Goal: Information Seeking & Learning: Find contact information

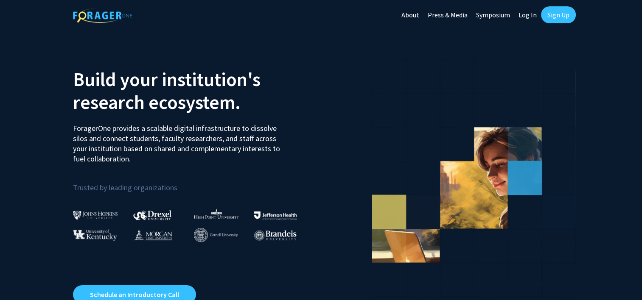
click at [522, 14] on link "Log In" at bounding box center [527, 15] width 27 height 30
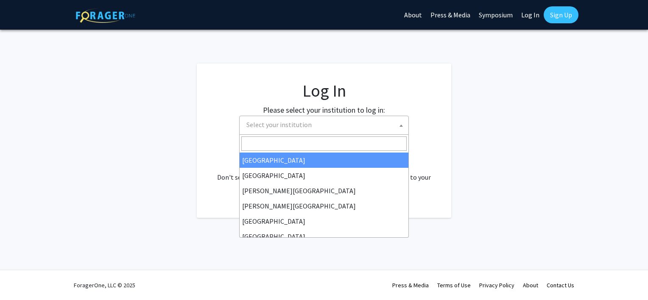
click at [267, 125] on span "Select your institution" at bounding box center [278, 124] width 65 height 8
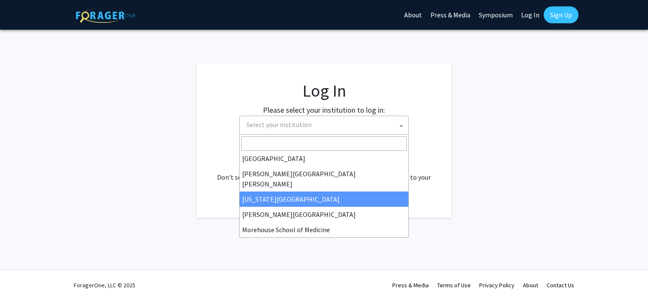
scroll to position [154, 0]
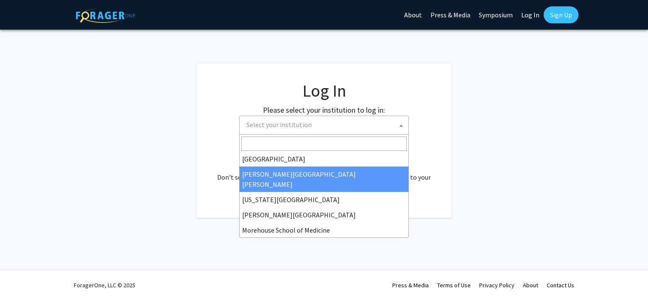
select select "1"
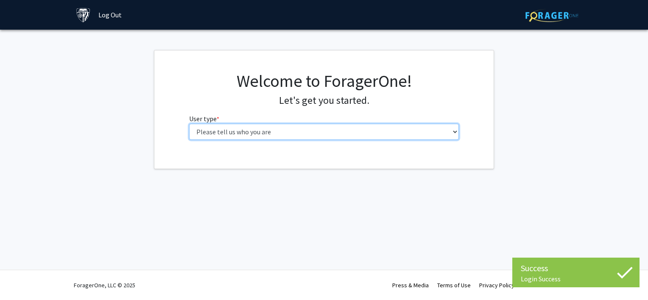
click at [256, 135] on select "Please tell us who you are Undergraduate Student Master's Student Doctoral Cand…" at bounding box center [324, 132] width 270 height 16
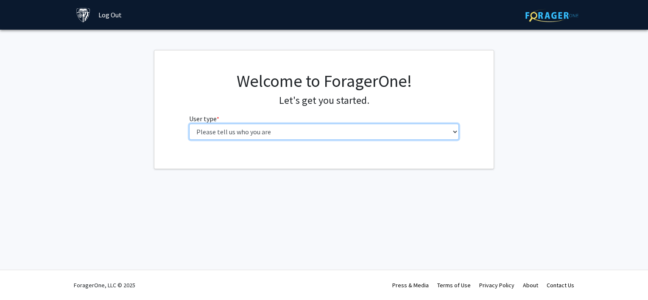
select select "6: adminAssistant"
click at [189, 124] on select "Please tell us who you are Undergraduate Student Master's Student Doctoral Cand…" at bounding box center [324, 132] width 270 height 16
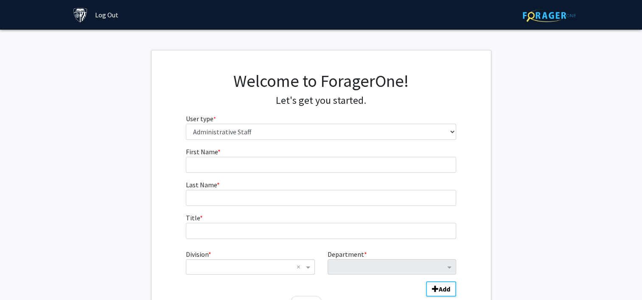
click at [537, 17] on img at bounding box center [548, 15] width 53 height 13
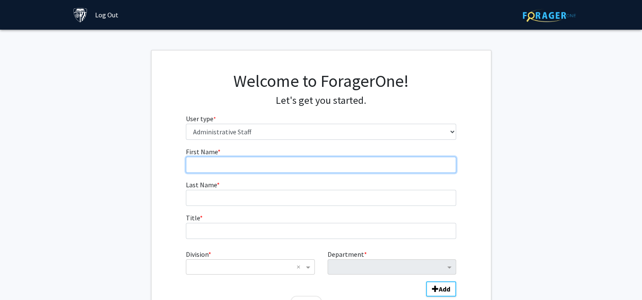
click at [239, 163] on input "First Name * required" at bounding box center [321, 165] width 270 height 16
type input "Sarah"
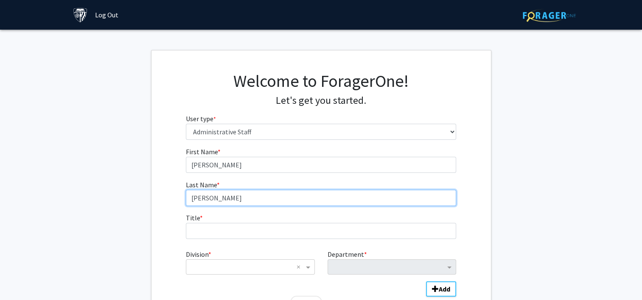
type input "Connelly"
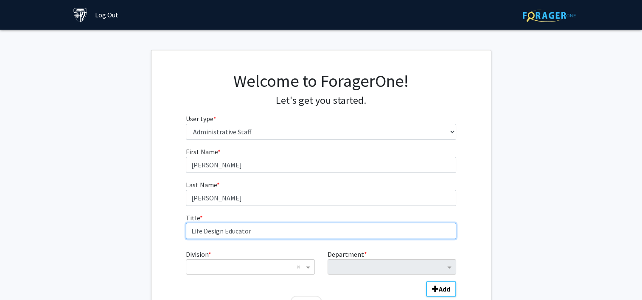
scroll to position [84, 0]
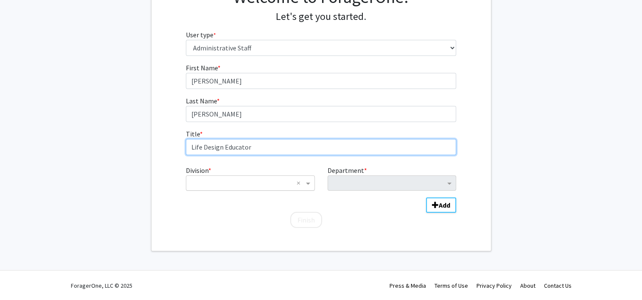
type input "Life Design Educator"
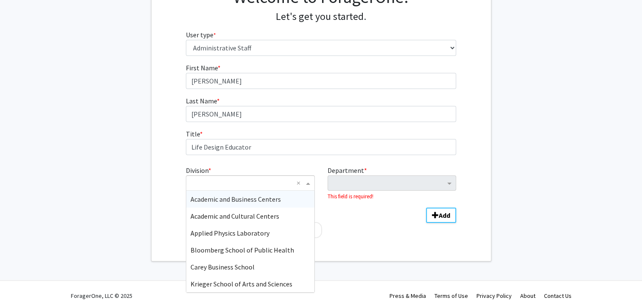
click at [229, 184] on input "Division" at bounding box center [241, 183] width 102 height 10
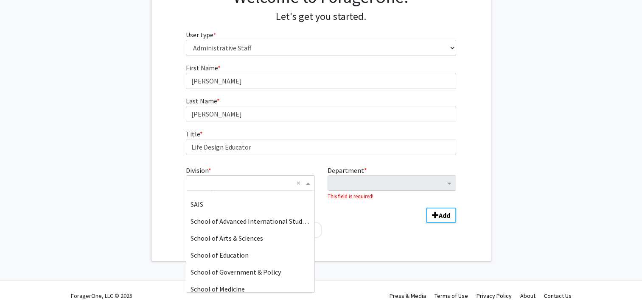
scroll to position [204, 0]
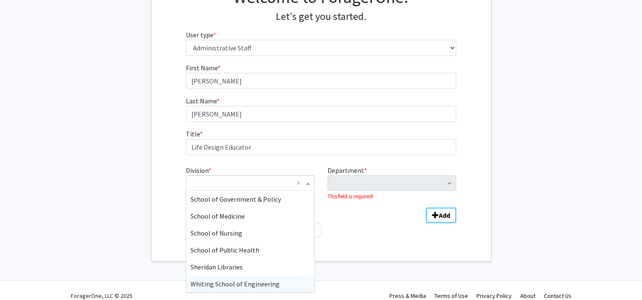
click at [216, 288] on div "Whiting School of Engineering" at bounding box center [250, 284] width 128 height 17
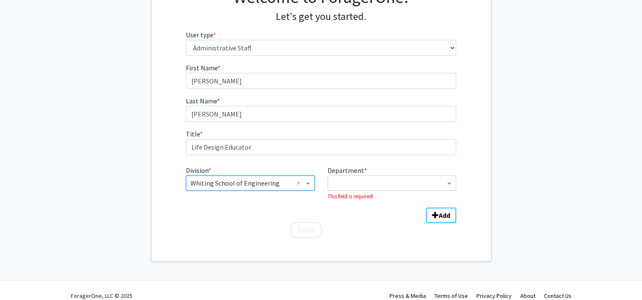
click at [361, 185] on input "Department" at bounding box center [388, 184] width 113 height 10
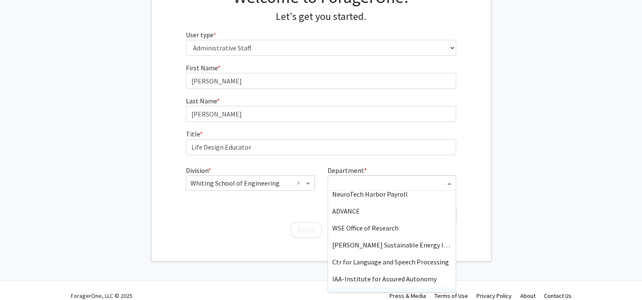
scroll to position [781, 0]
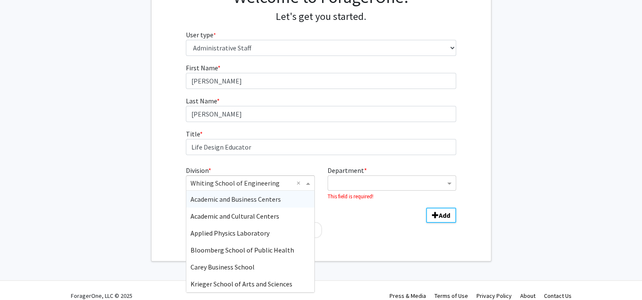
click at [257, 189] on div "× Whiting School of Engineering ×" at bounding box center [250, 183] width 128 height 15
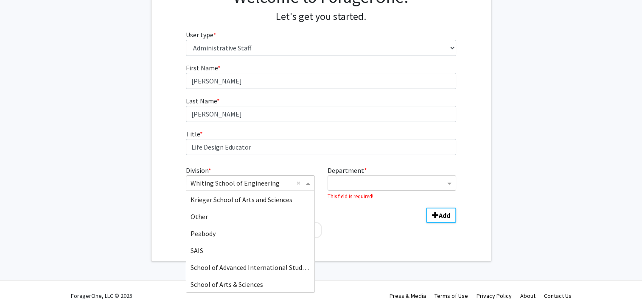
scroll to position [102, 0]
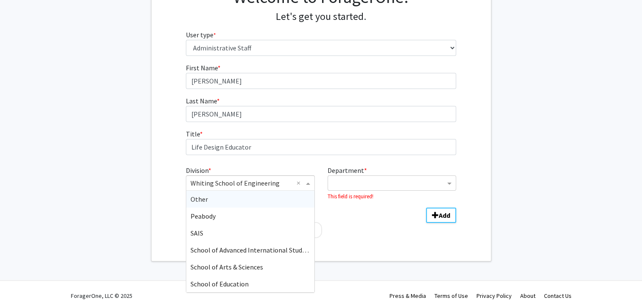
click at [209, 200] on div "Other" at bounding box center [250, 199] width 128 height 17
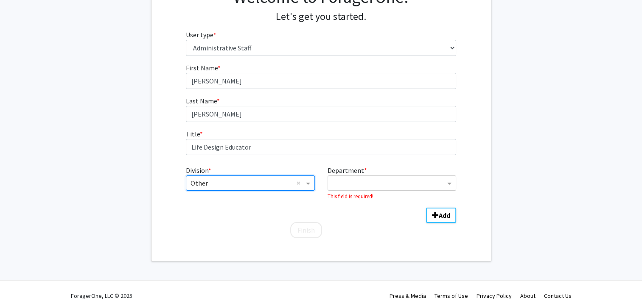
click at [365, 190] on div "Department" at bounding box center [391, 183] width 128 height 15
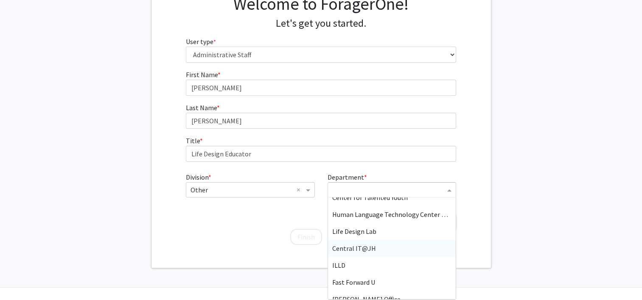
scroll to position [230, 0]
click at [364, 226] on span "Life Design Lab" at bounding box center [354, 230] width 44 height 8
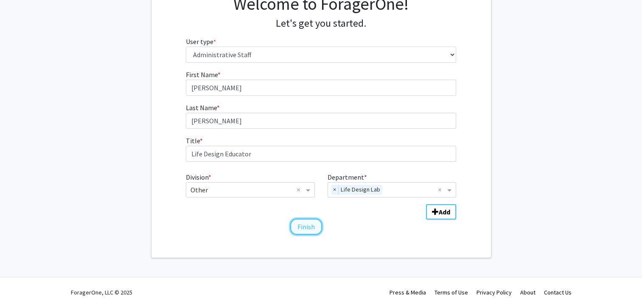
click at [313, 229] on button "Finish" at bounding box center [306, 227] width 32 height 16
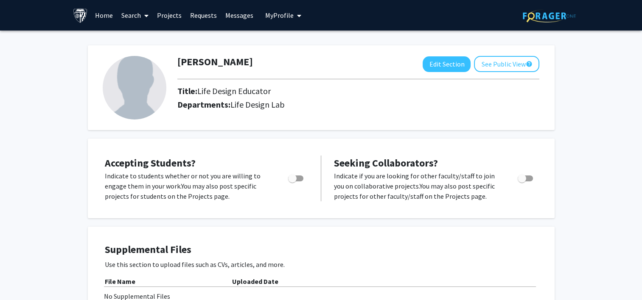
click at [168, 14] on link "Projects" at bounding box center [169, 15] width 33 height 30
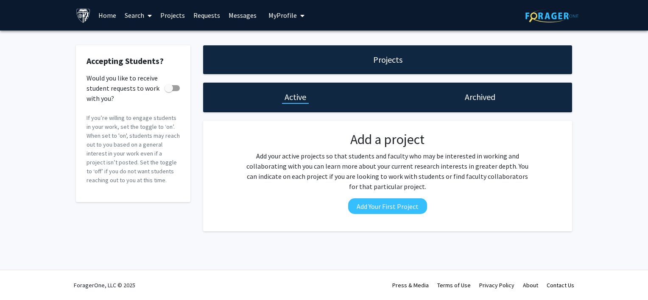
click at [170, 21] on link "Projects" at bounding box center [172, 15] width 33 height 30
click at [539, 21] on img at bounding box center [551, 15] width 53 height 13
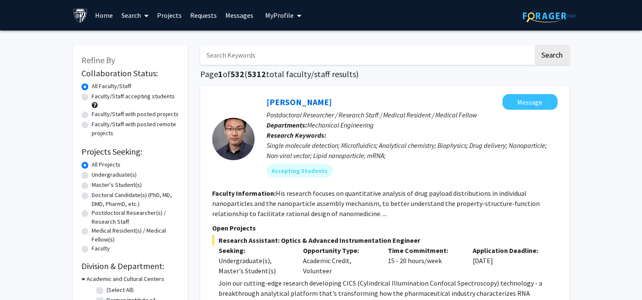
scroll to position [3, 0]
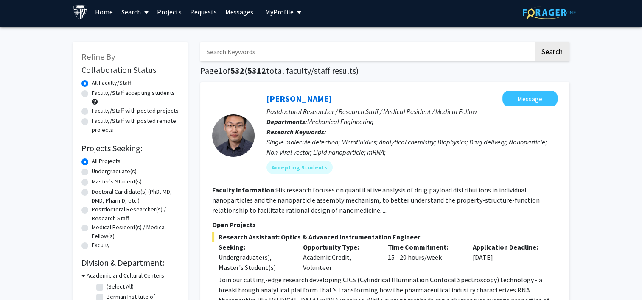
click at [256, 54] on input "Search Keywords" at bounding box center [366, 52] width 333 height 20
type input "goker aydin"
click at [534, 42] on button "Search" at bounding box center [551, 52] width 35 height 20
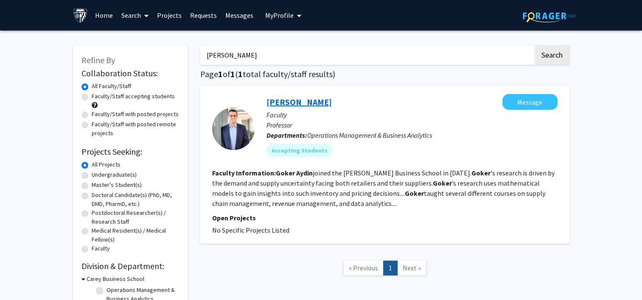
click at [286, 103] on link "Goker Aydin" at bounding box center [298, 102] width 65 height 11
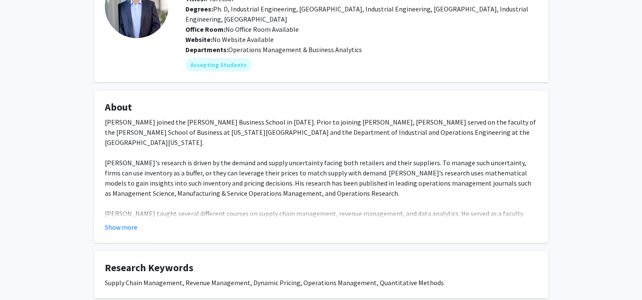
scroll to position [100, 0]
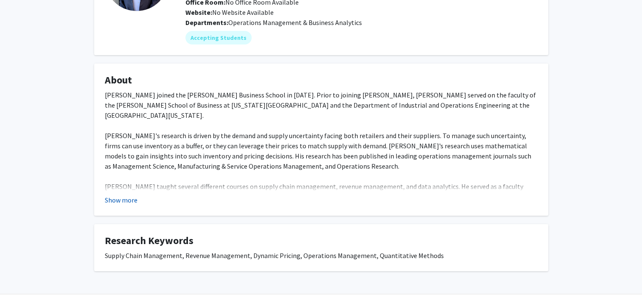
click at [128, 202] on button "Show more" at bounding box center [121, 200] width 33 height 10
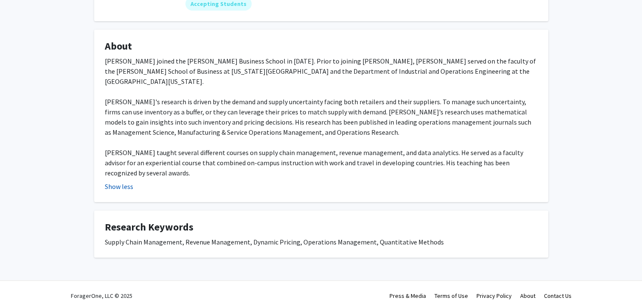
scroll to position [0, 0]
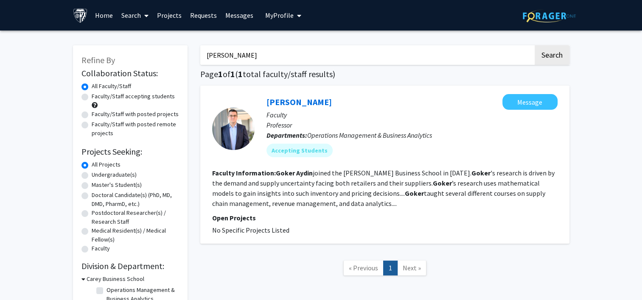
drag, startPoint x: 270, startPoint y: 59, endPoint x: 183, endPoint y: 56, distance: 86.5
click at [183, 56] on div "Refine By Collaboration Status: Collaboration Status All Faculty/Staff Collabor…" at bounding box center [321, 175] width 509 height 277
type input "robert mislavsky"
click at [534, 45] on button "Search" at bounding box center [551, 55] width 35 height 20
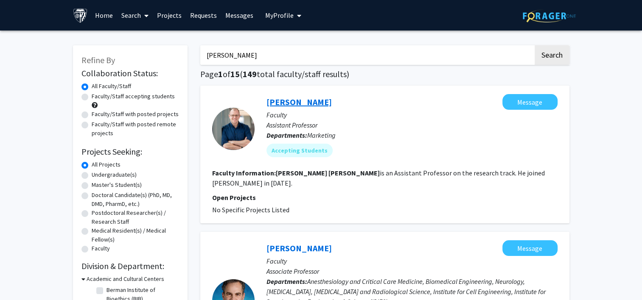
click at [300, 102] on link "Rob Mislavsky" at bounding box center [298, 102] width 65 height 11
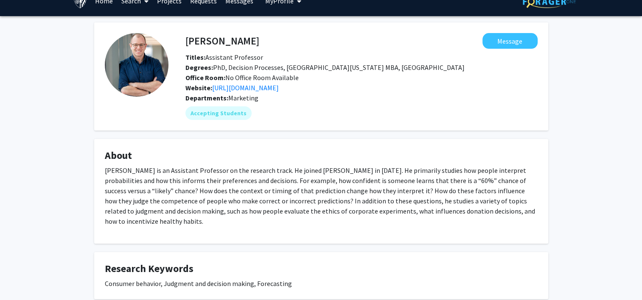
scroll to position [18, 0]
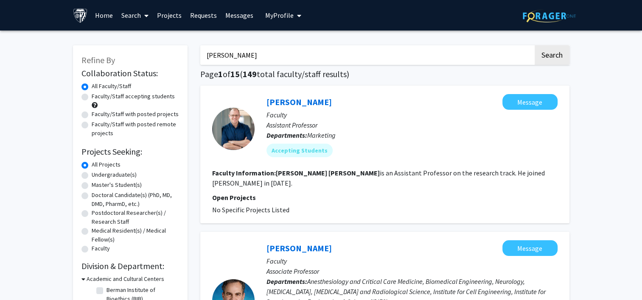
drag, startPoint x: 271, startPoint y: 57, endPoint x: 163, endPoint y: 56, distance: 108.1
type input "haiyang yang"
click at [534, 45] on button "Search" at bounding box center [551, 55] width 35 height 20
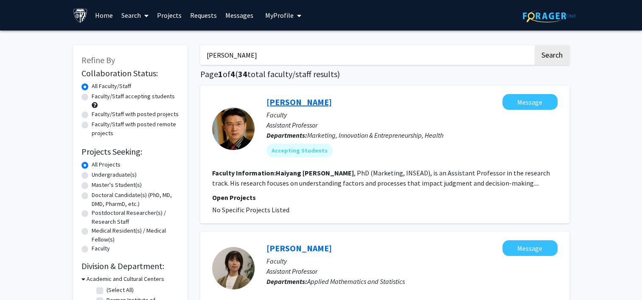
click at [291, 105] on link "Haiyang Yang" at bounding box center [298, 102] width 65 height 11
